Goal: Complete application form

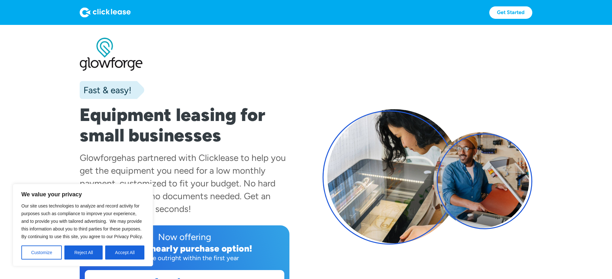
scroll to position [8, 0]
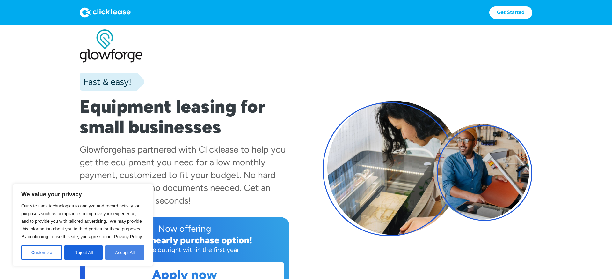
click at [134, 250] on button "Accept All" at bounding box center [124, 252] width 39 height 14
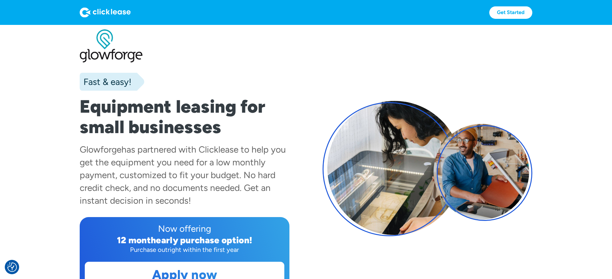
scroll to position [62, 0]
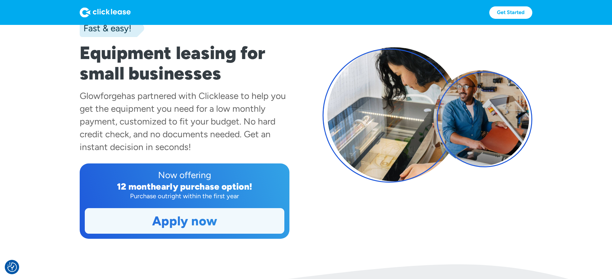
click at [196, 223] on link "Apply now" at bounding box center [184, 220] width 199 height 25
